Goal: Transaction & Acquisition: Book appointment/travel/reservation

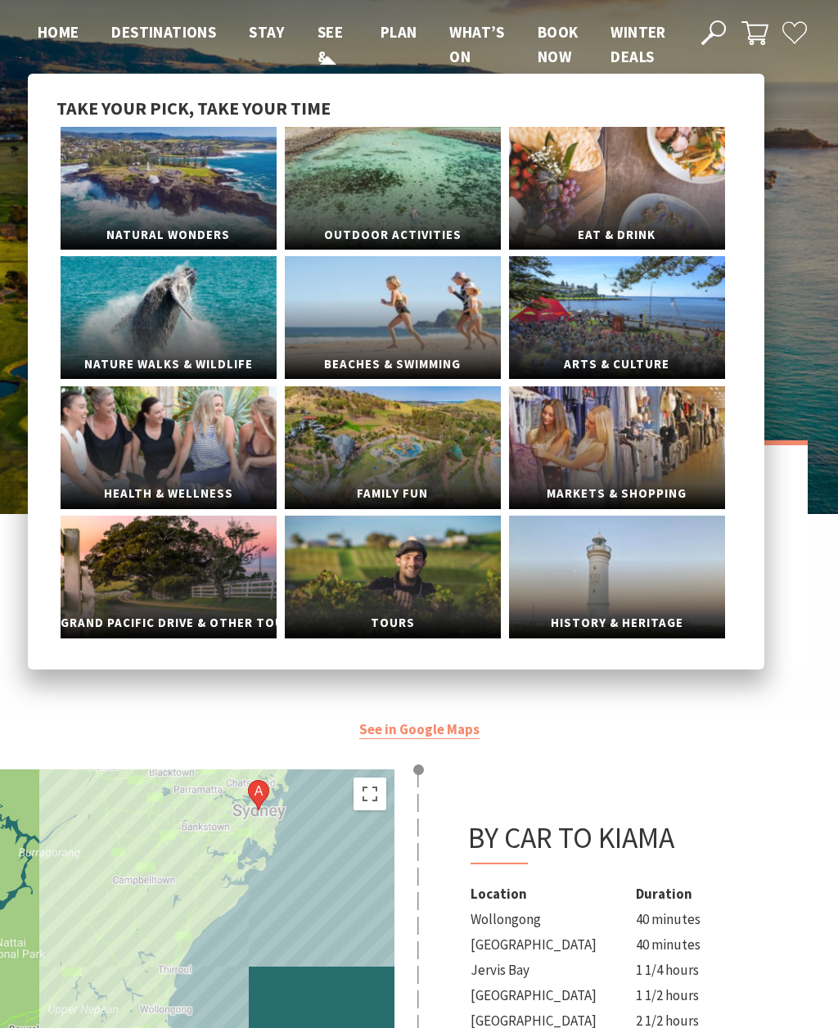
click at [330, 58] on link "See & Do" at bounding box center [329, 57] width 25 height 71
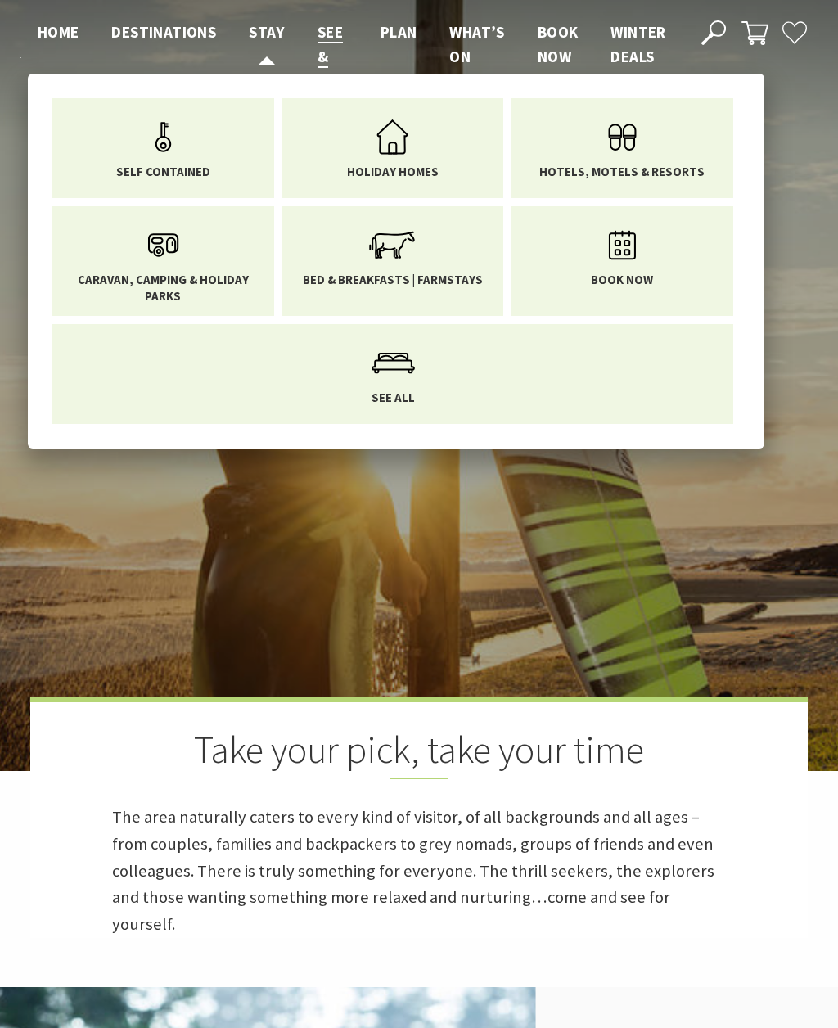
click at [274, 29] on span "Stay" at bounding box center [267, 32] width 36 height 20
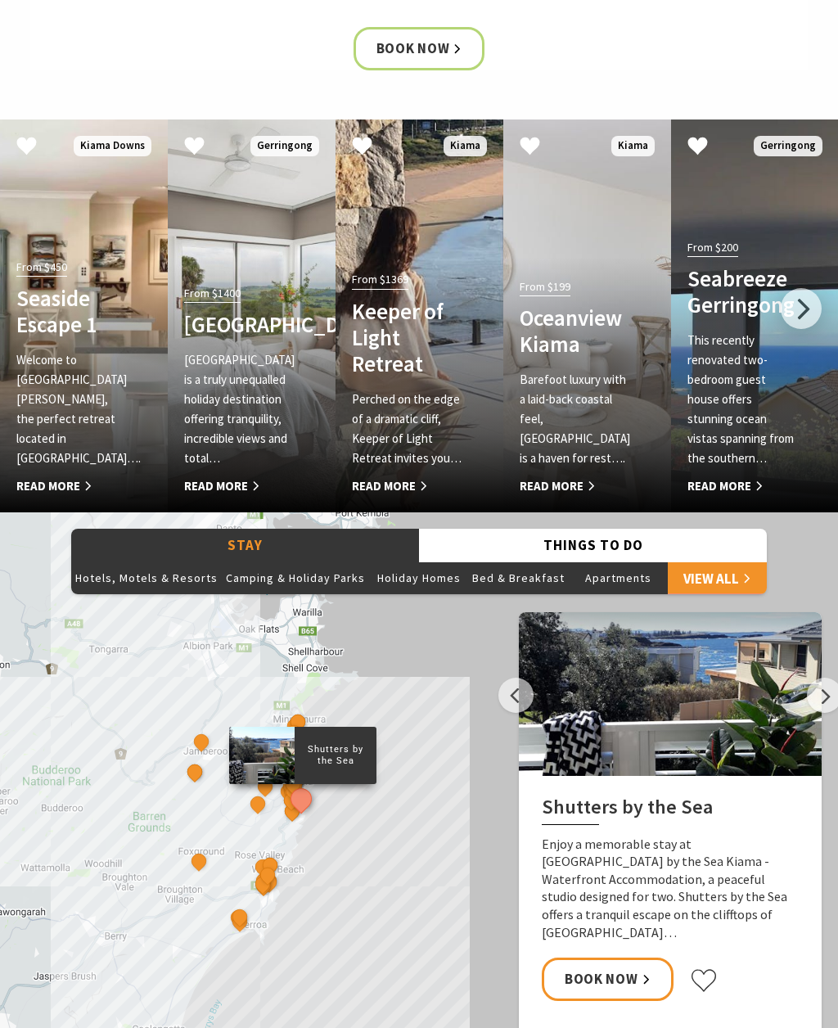
scroll to position [1069, 0]
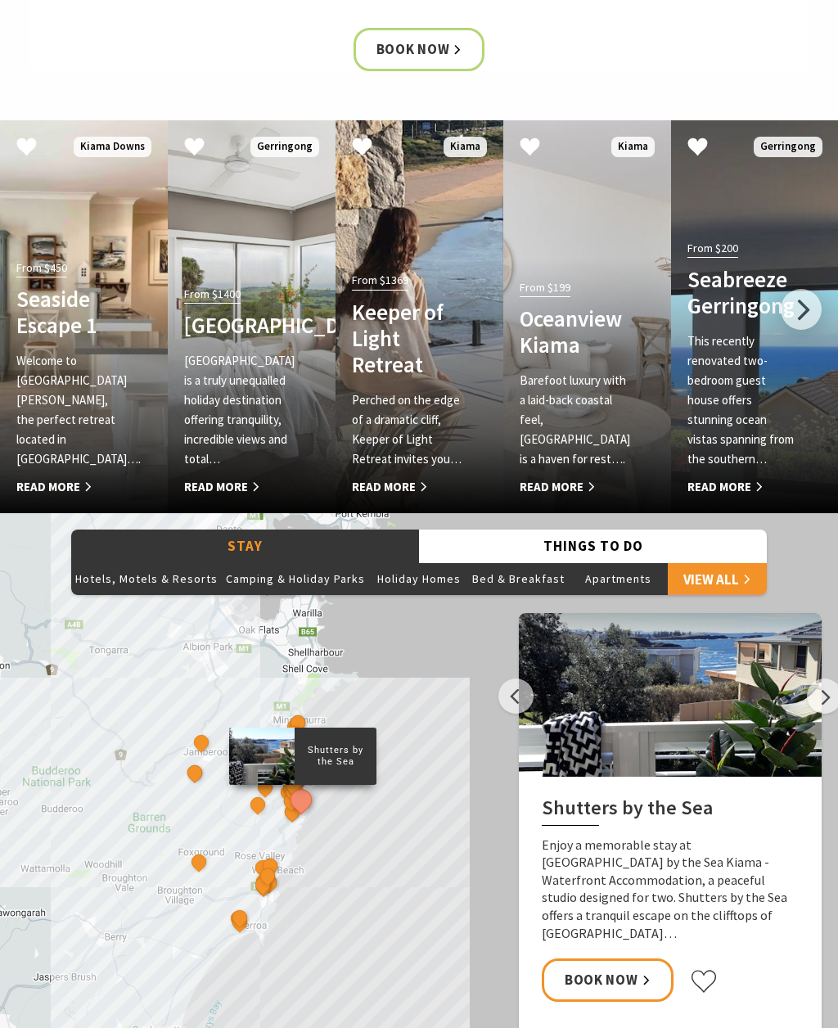
click at [407, 347] on h4 "Keeper of Light Retreat" at bounding box center [407, 338] width 110 height 79
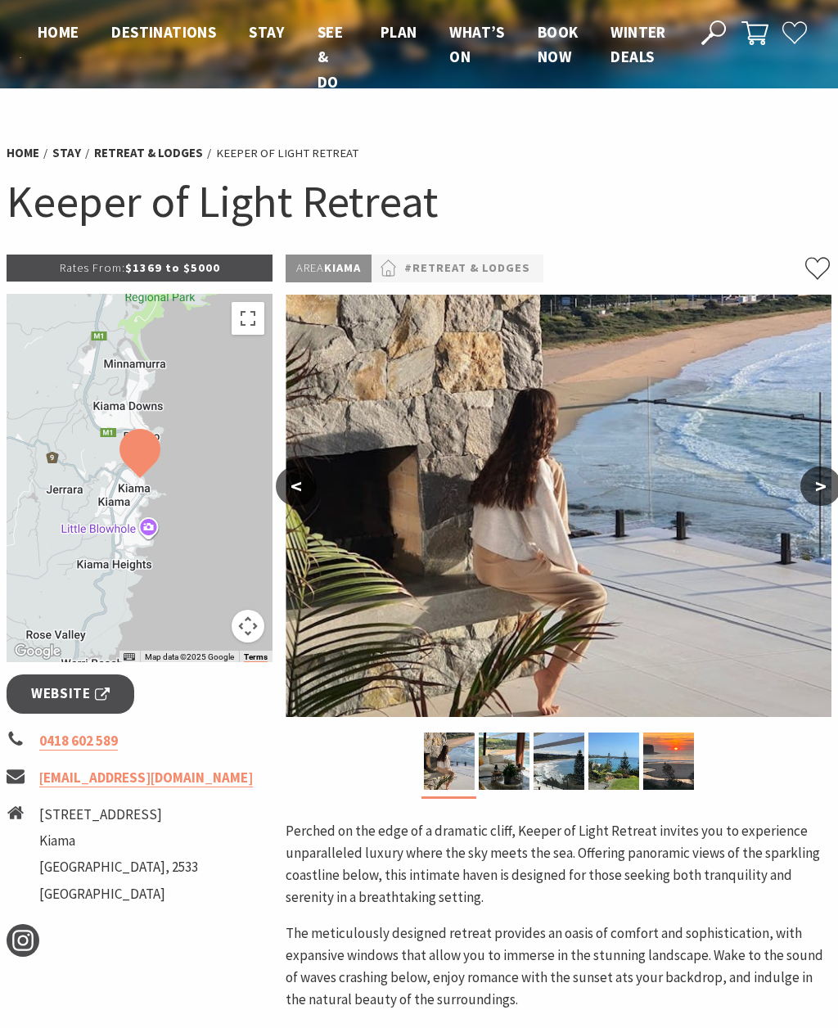
click at [811, 488] on button ">" at bounding box center [820, 485] width 41 height 39
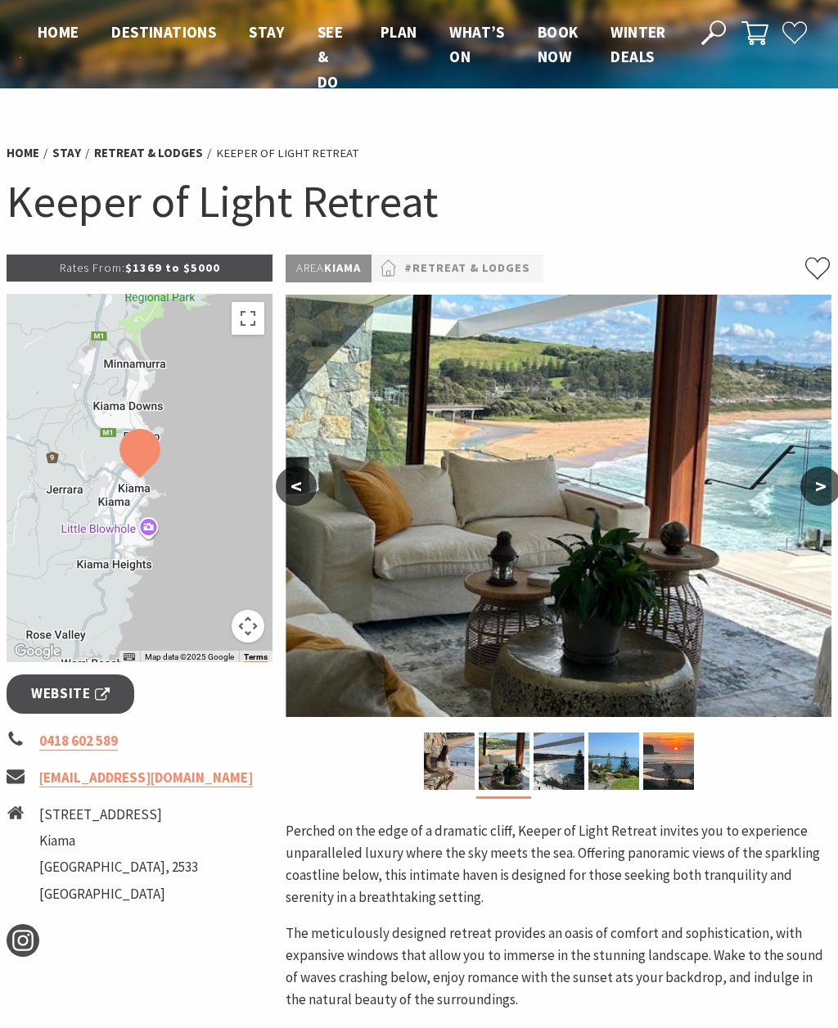
click at [821, 480] on button ">" at bounding box center [820, 485] width 41 height 39
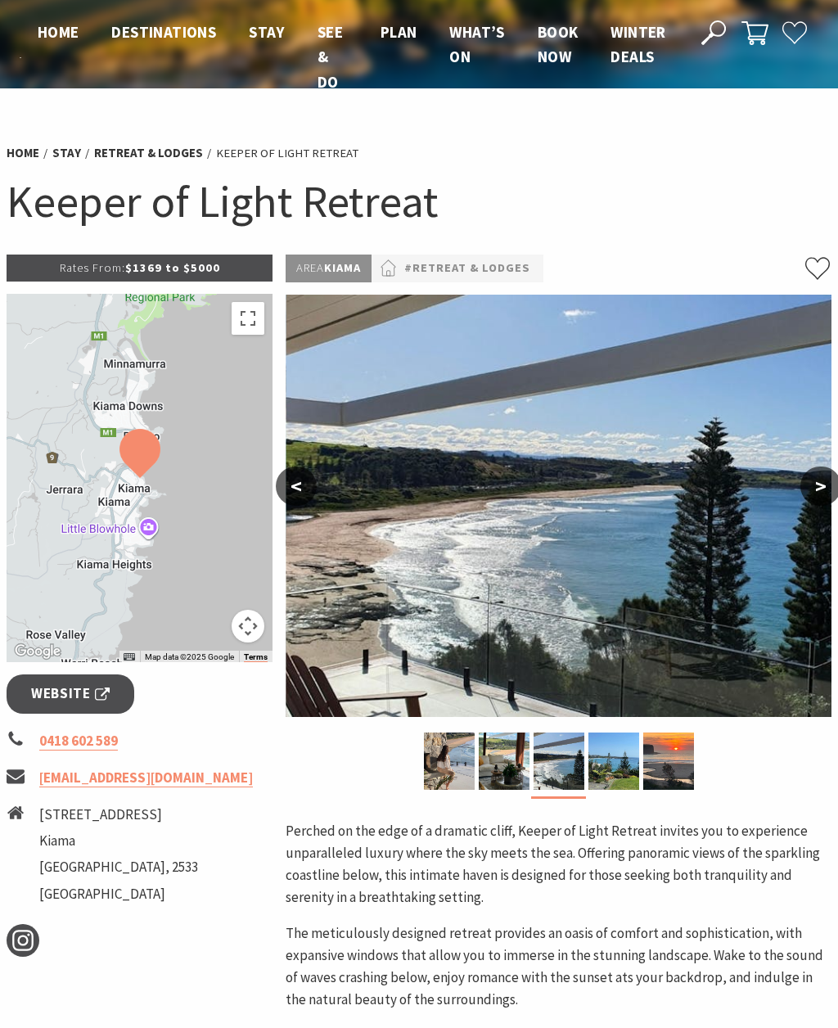
click at [825, 477] on button ">" at bounding box center [820, 485] width 41 height 39
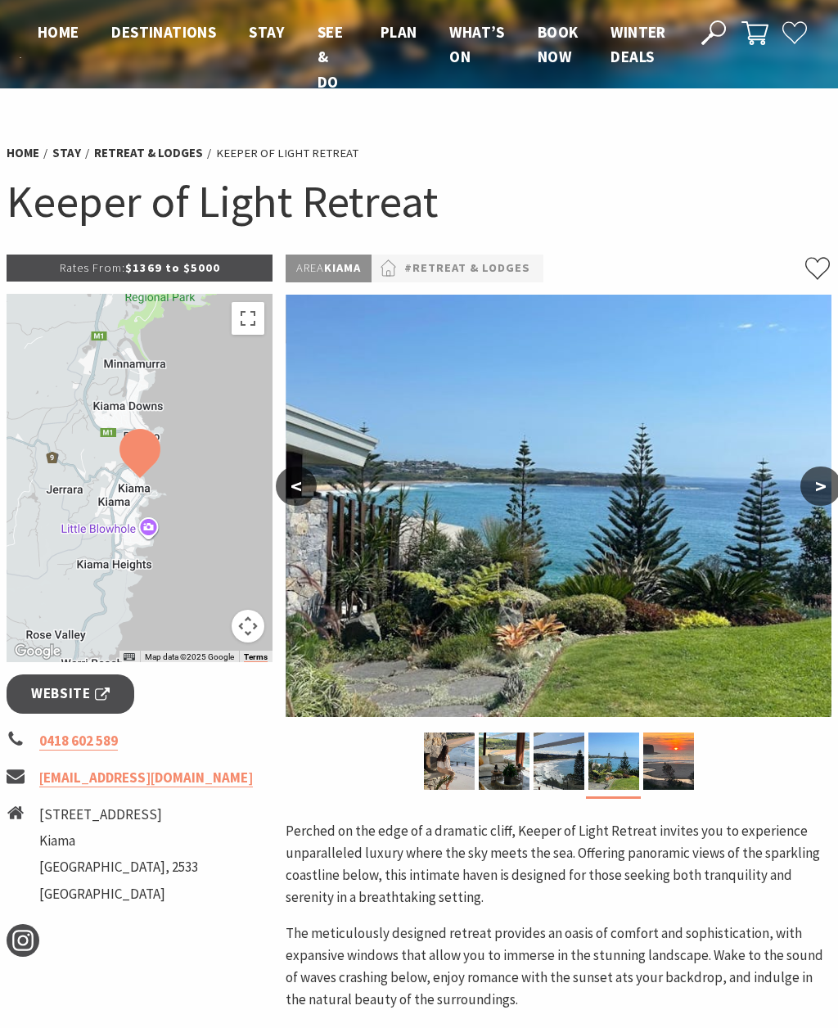
click at [827, 476] on button ">" at bounding box center [820, 485] width 41 height 39
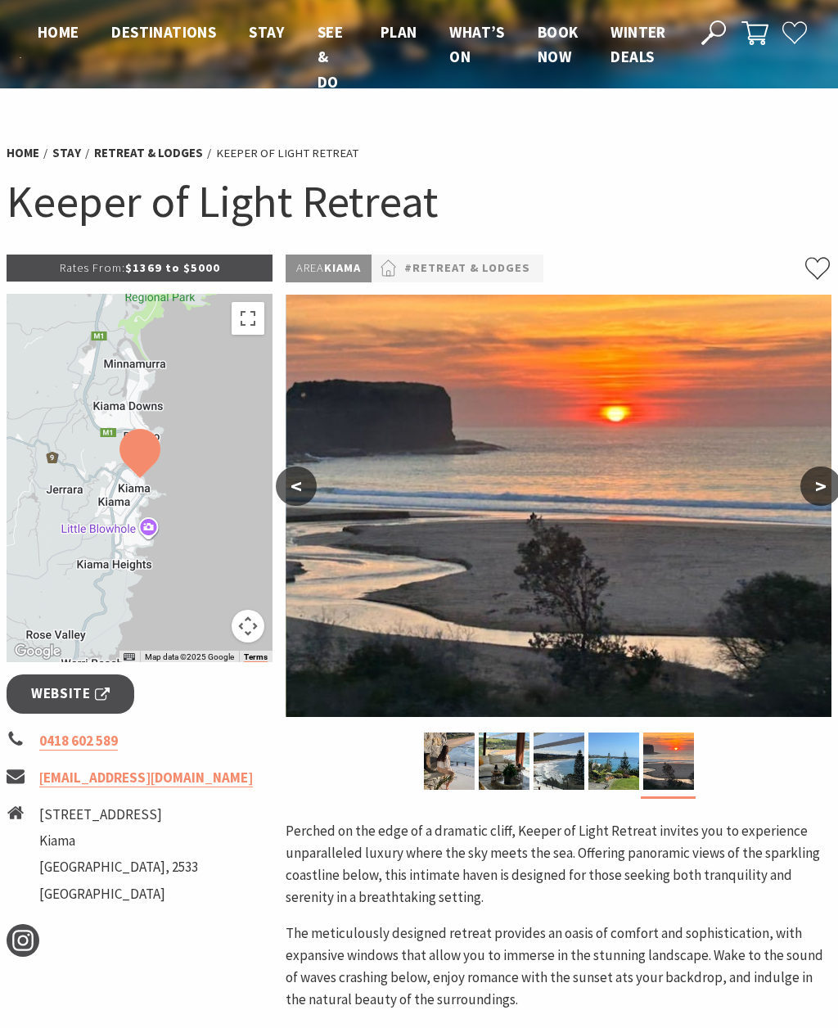
click at [828, 466] on button ">" at bounding box center [820, 485] width 41 height 39
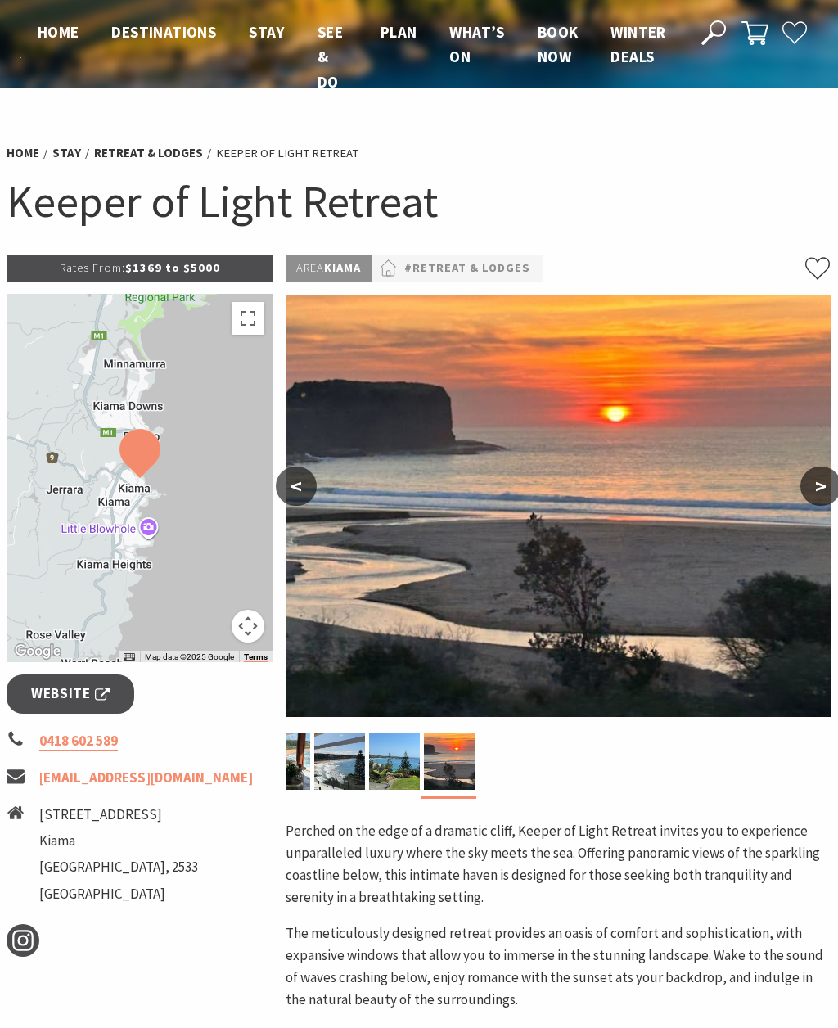
click at [70, 690] on span "Website" at bounding box center [70, 693] width 79 height 22
